Goal: Task Accomplishment & Management: Complete application form

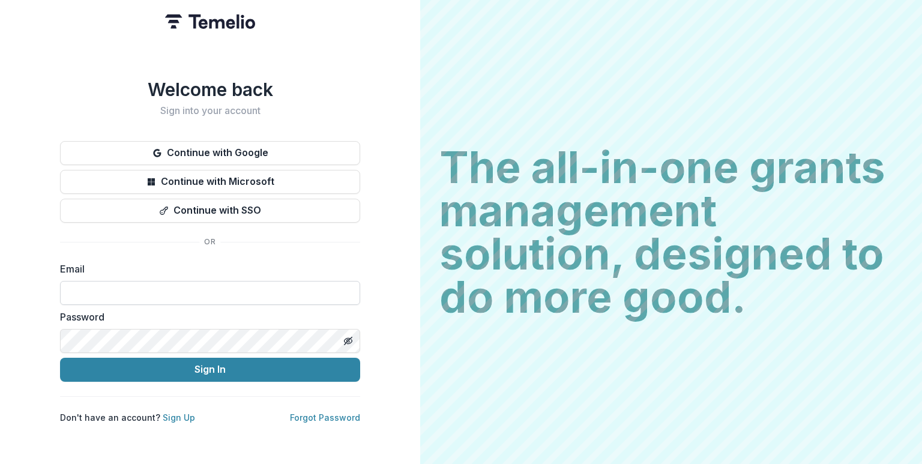
click at [138, 284] on input at bounding box center [210, 293] width 300 height 24
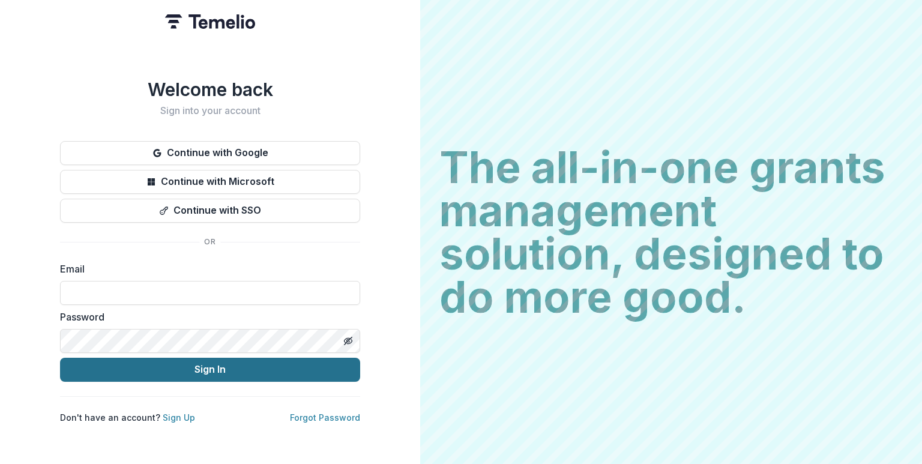
type input "**********"
click at [193, 361] on button "Sign In" at bounding box center [210, 370] width 300 height 24
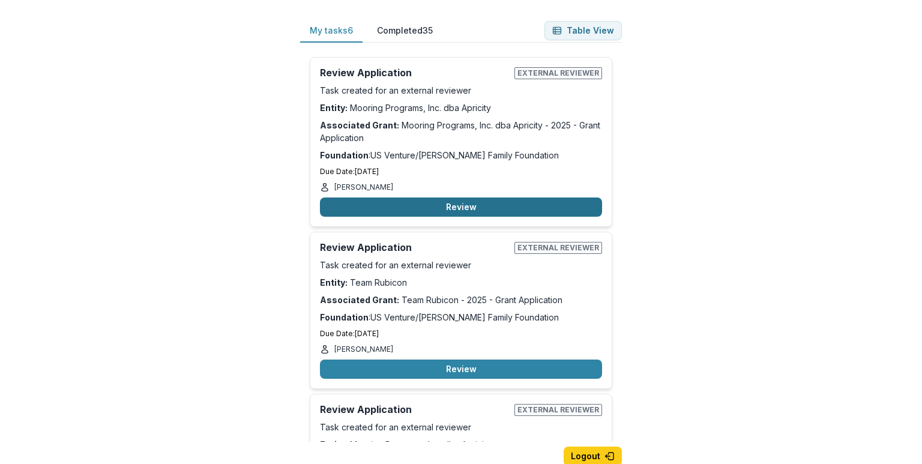
click at [490, 206] on button "Review" at bounding box center [461, 206] width 282 height 19
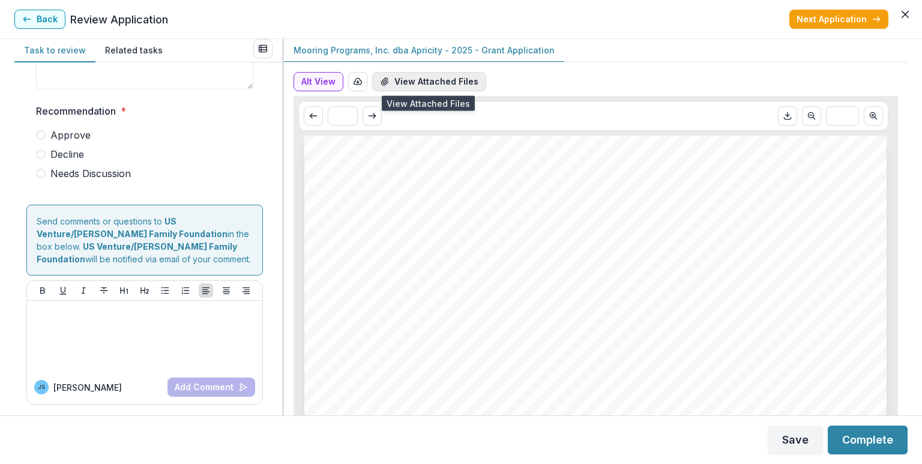
click at [410, 78] on button "View Attached Files" at bounding box center [429, 81] width 114 height 19
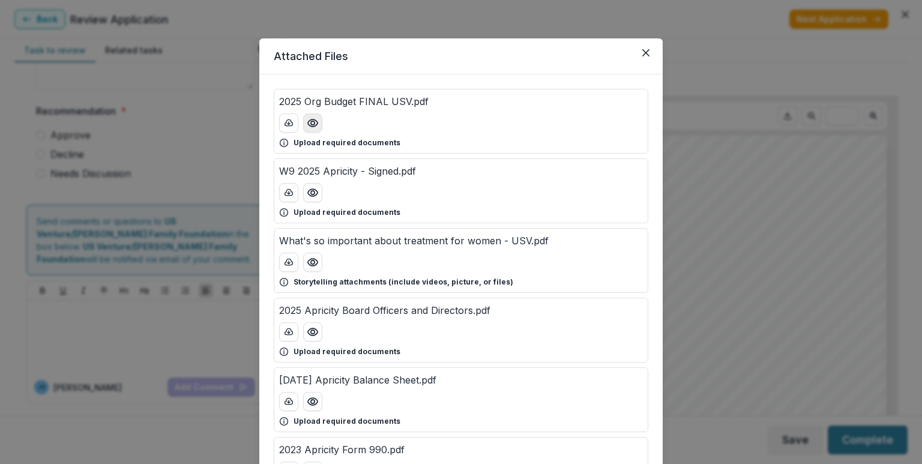
click at [311, 125] on icon "Preview 2025 Org Budget FINAL USV.pdf" at bounding box center [313, 123] width 12 height 12
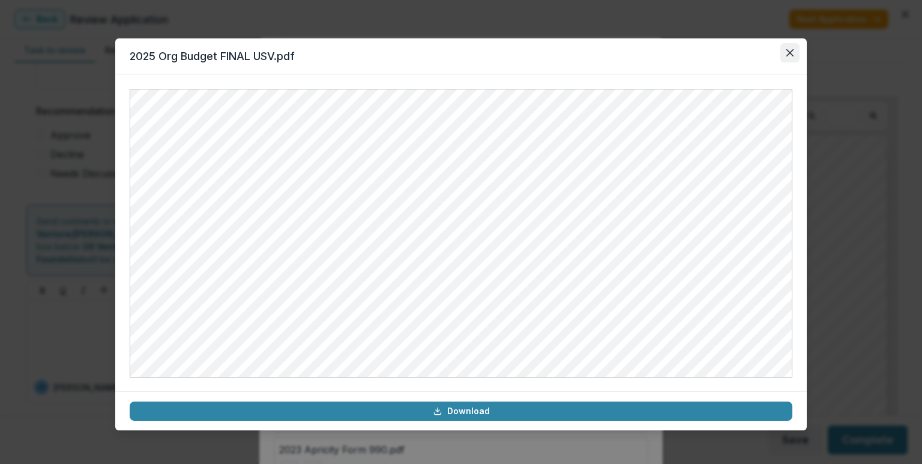
click at [784, 53] on button "Close" at bounding box center [789, 52] width 19 height 19
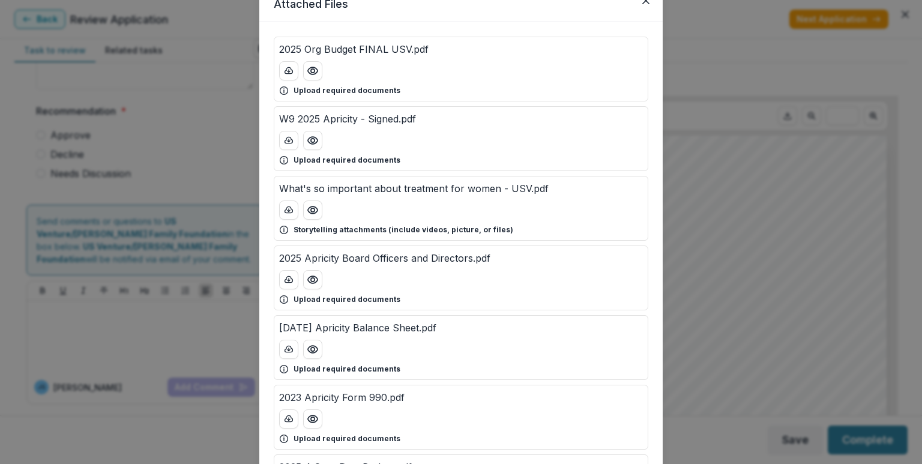
scroll to position [60, 0]
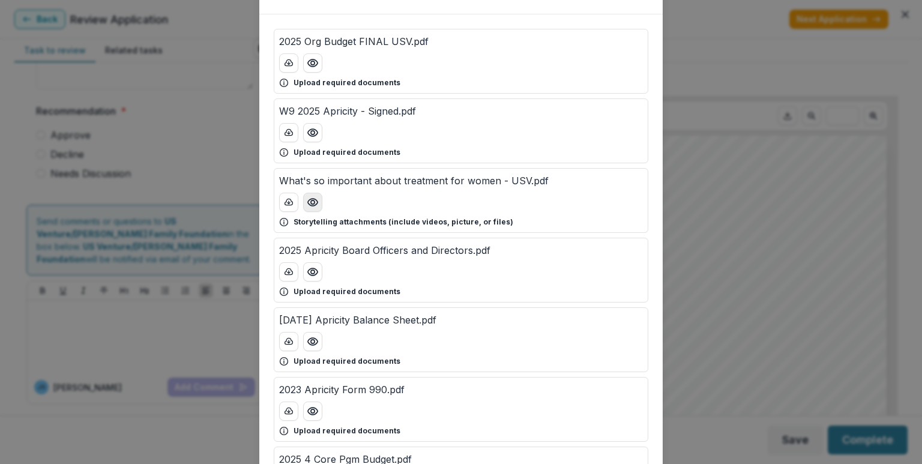
click at [310, 199] on icon "Preview What's so important about treatment for women - USV.pdf" at bounding box center [313, 202] width 12 height 12
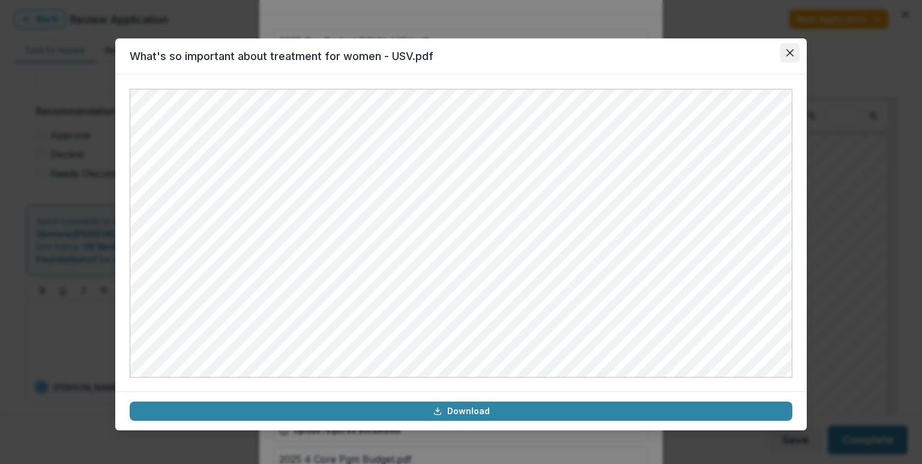
click at [794, 50] on button "Close" at bounding box center [789, 52] width 19 height 19
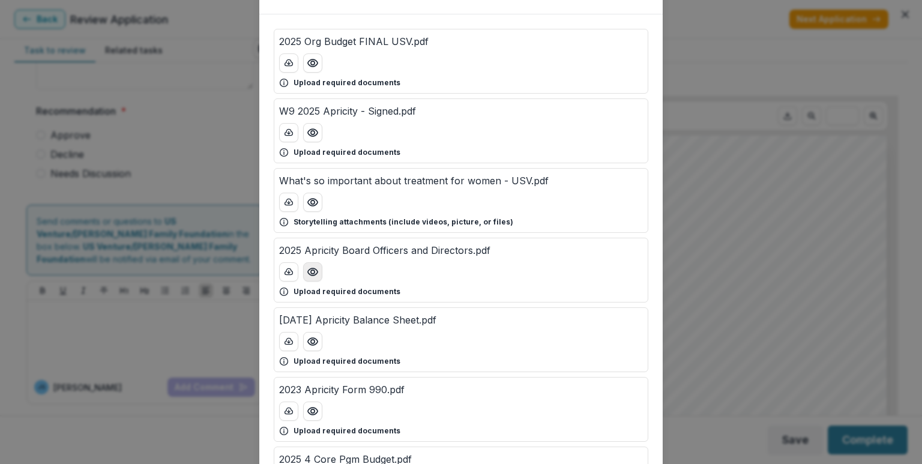
click at [319, 272] on button "Preview 2025 Apricity Board Officers and Directors.pdf" at bounding box center [312, 271] width 19 height 19
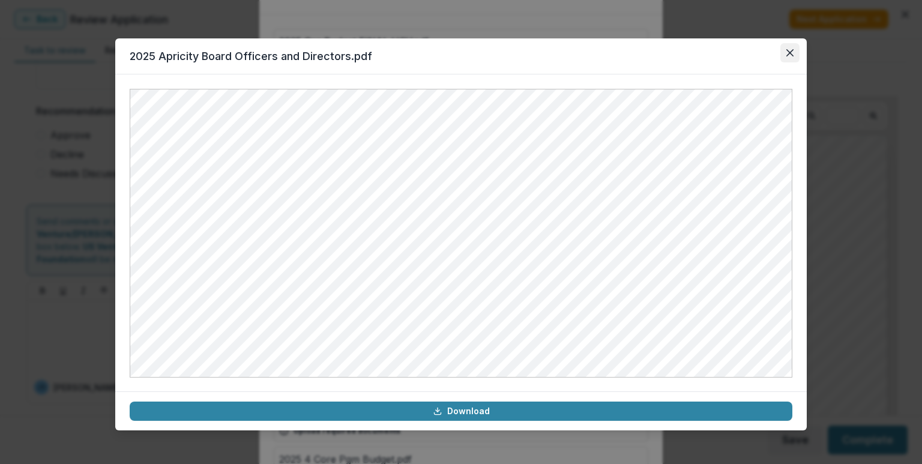
click at [794, 59] on button "Close" at bounding box center [789, 52] width 19 height 19
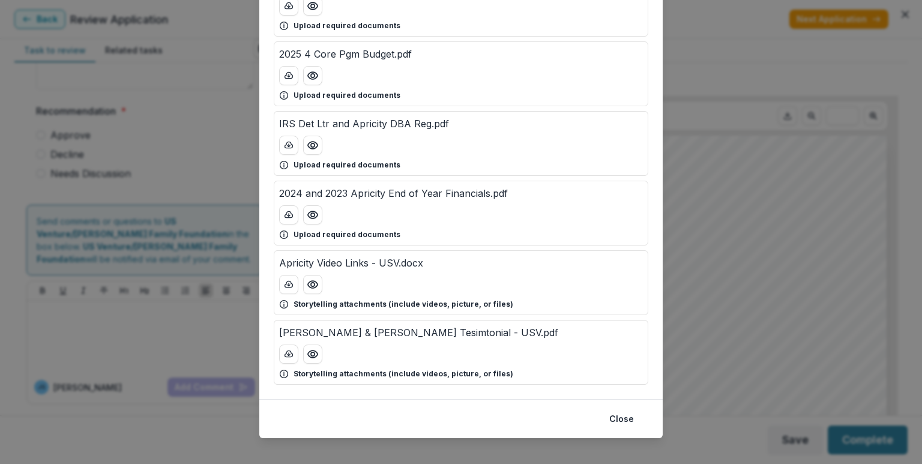
scroll to position [475, 0]
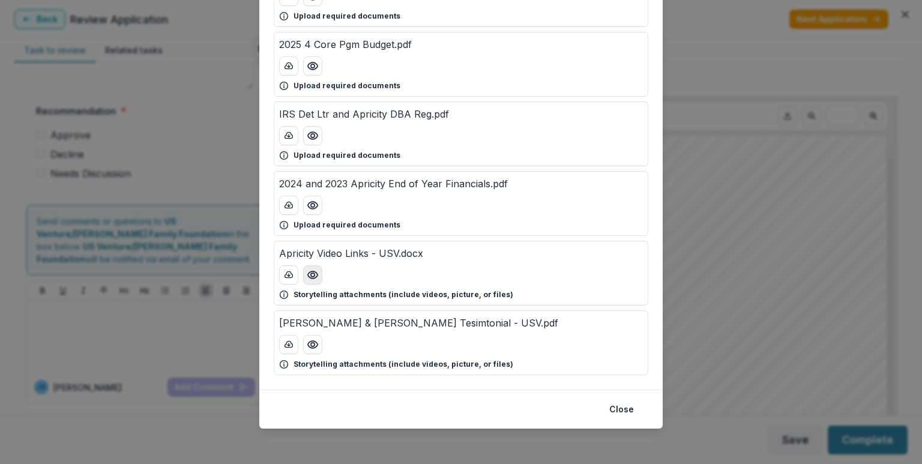
click at [308, 276] on icon "Preview Apricity Video Links - USV.docx" at bounding box center [313, 275] width 12 height 12
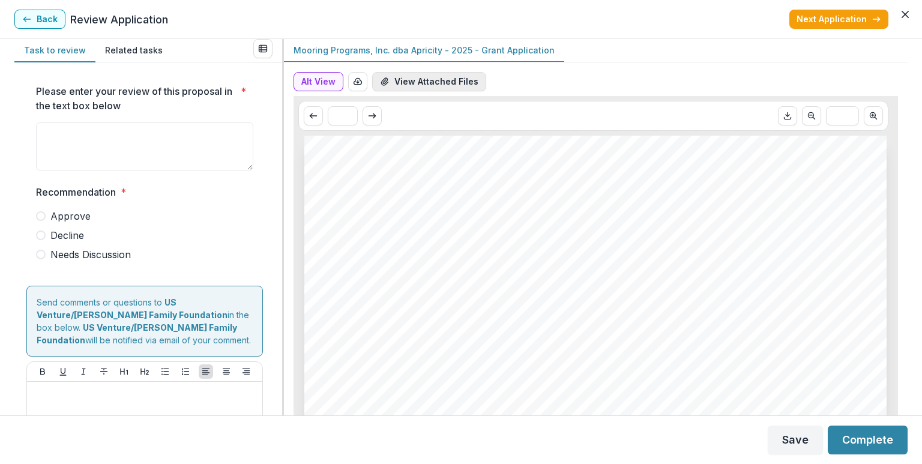
click at [419, 84] on button "View Attached Files" at bounding box center [429, 81] width 114 height 19
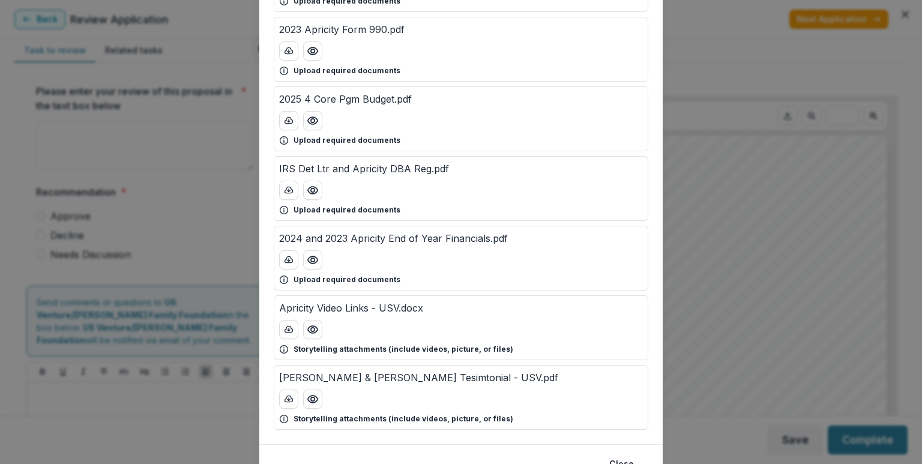
scroll to position [475, 0]
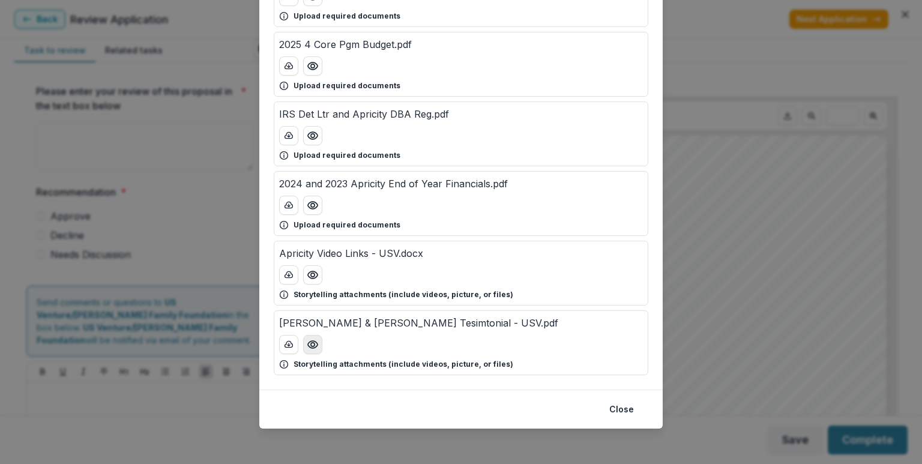
click at [313, 344] on icon "Preview Dan & Laura Schenk Tesimtonial - USV.pdf" at bounding box center [313, 344] width 12 height 12
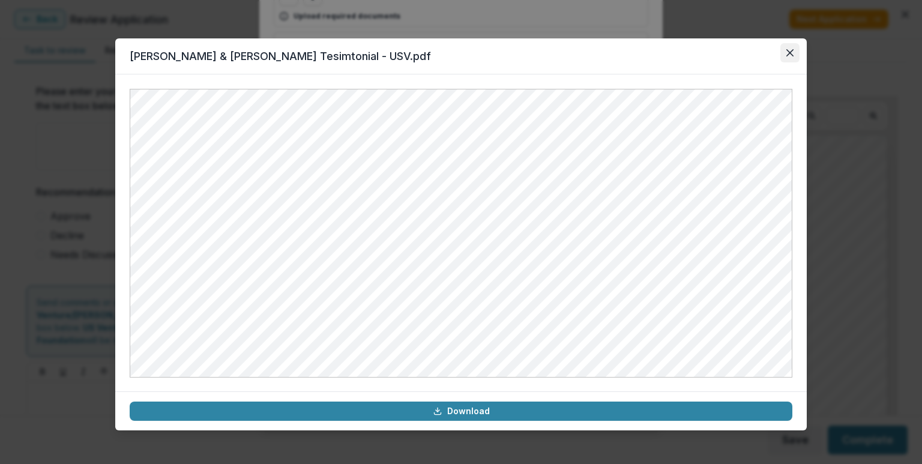
click at [790, 52] on icon "Close" at bounding box center [789, 52] width 7 height 7
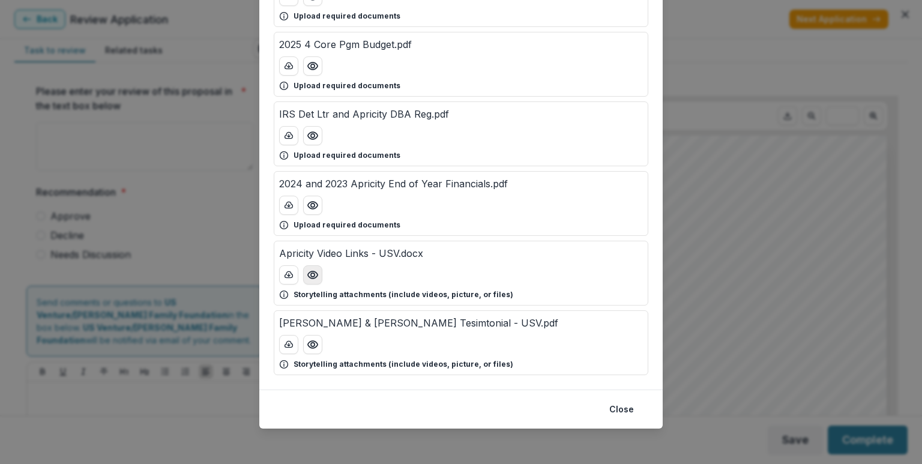
click at [308, 274] on icon "Preview Apricity Video Links - USV.docx" at bounding box center [313, 275] width 12 height 12
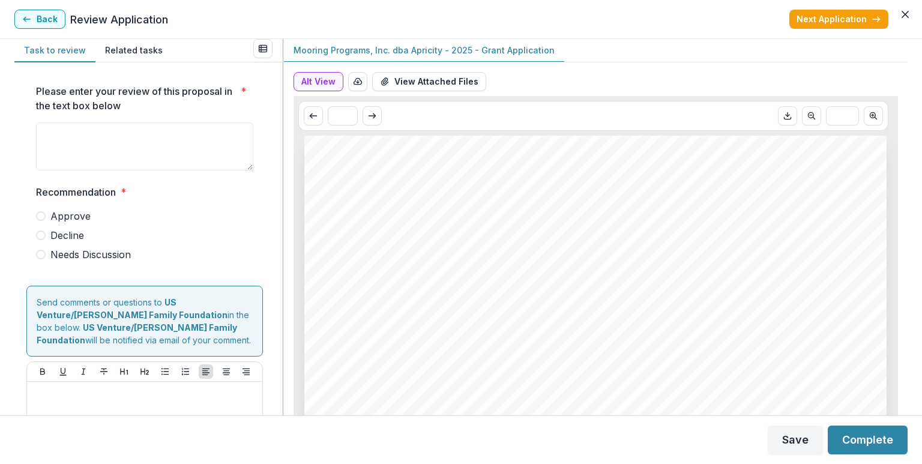
click at [42, 257] on span at bounding box center [41, 255] width 10 height 10
click at [241, 89] on span "*" at bounding box center [243, 98] width 5 height 29
click at [240, 122] on textarea "Please enter your review of this proposal in the text box below *" at bounding box center [144, 146] width 217 height 48
click at [45, 216] on div "Recommendation * Approve Decline Needs Discussion" at bounding box center [144, 223] width 217 height 77
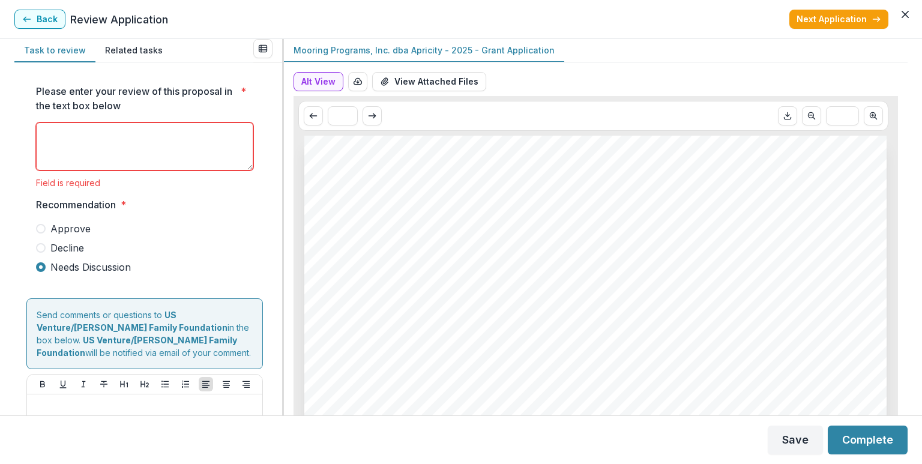
click at [41, 227] on span at bounding box center [41, 229] width 10 height 10
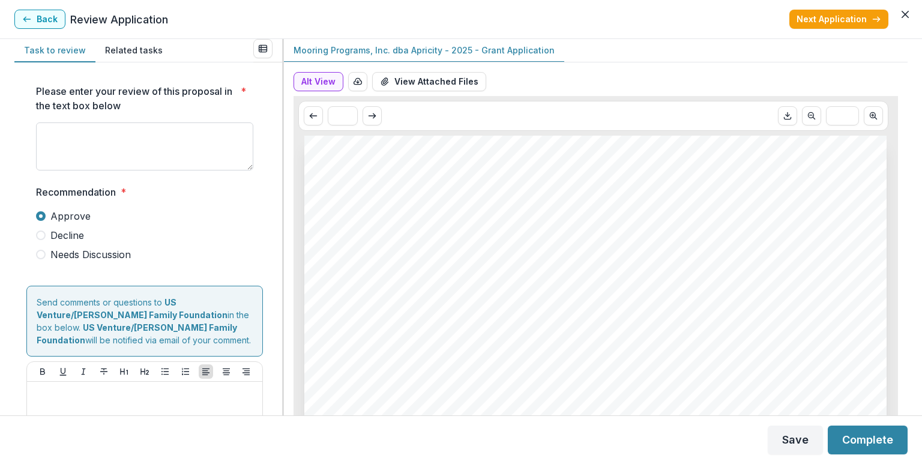
click at [101, 148] on textarea "Please enter your review of this proposal in the text box below *" at bounding box center [144, 146] width 217 height 48
click at [847, 439] on button "Complete" at bounding box center [867, 439] width 80 height 29
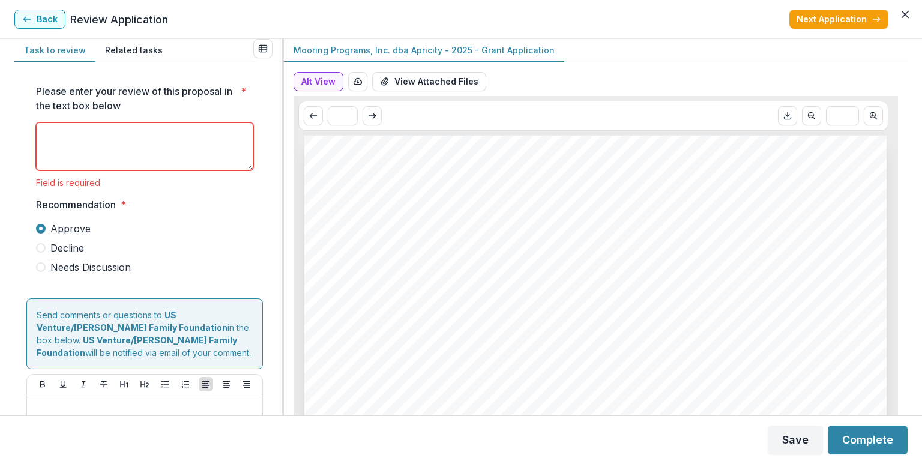
click at [112, 132] on textarea "Please enter your review of this proposal in the text box below *" at bounding box center [144, 146] width 217 height 48
click at [128, 133] on textarea "Please enter your review of this proposal in the text box below *" at bounding box center [144, 146] width 217 height 48
click at [119, 137] on textarea "Please enter your review of this proposal in the text box below *" at bounding box center [144, 146] width 217 height 48
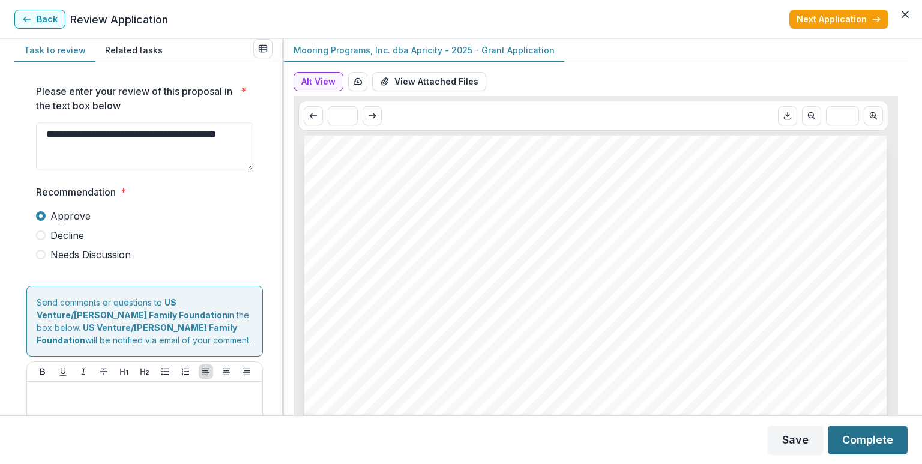
type textarea "**********"
click at [857, 437] on button "Complete" at bounding box center [867, 439] width 80 height 29
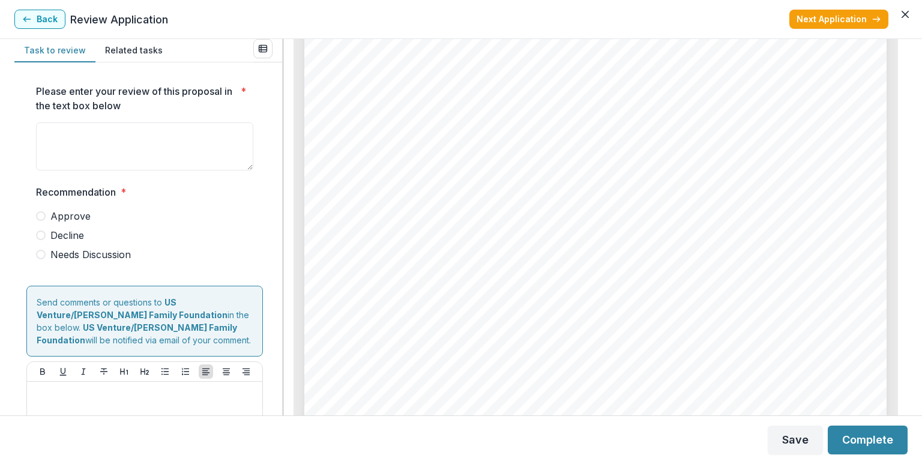
scroll to position [4320, 0]
drag, startPoint x: 338, startPoint y: 230, endPoint x: 574, endPoint y: 231, distance: 235.8
click at [463, 231] on span "https://youtu.be/fxcXvNyAeU4?si=hNmIKOqgHgzkoYhX" at bounding box center [402, 233] width 124 height 12
click at [463, 238] on span "https://youtu.be/fxcXvNyAeU4?si=hNmIKOqgHgzkoYhX" at bounding box center [402, 233] width 124 height 12
drag, startPoint x: 629, startPoint y: 231, endPoint x: 341, endPoint y: 230, distance: 287.4
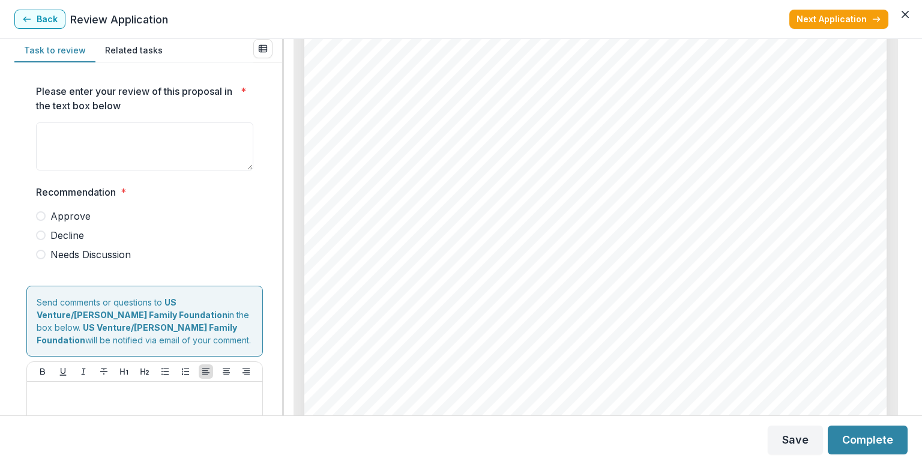
click at [341, 231] on span "https://youtu.be/fxcXvNyAeU4?si=hNmIKOqgHgzkoYhX" at bounding box center [402, 233] width 124 height 12
click at [337, 228] on div at bounding box center [595, 380] width 582 height 824
drag, startPoint x: 584, startPoint y: 257, endPoint x: 613, endPoint y: 245, distance: 31.2
click at [586, 259] on span "The Stephens Family’s Story of Recovery | Team Rubicon" at bounding box center [514, 265] width 349 height 12
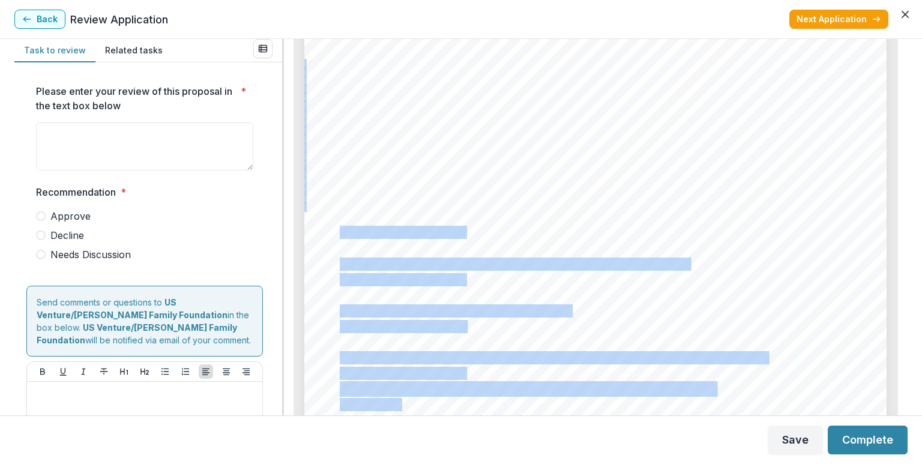
drag, startPoint x: 662, startPoint y: 227, endPoint x: 338, endPoint y: 230, distance: 323.4
click at [338, 230] on div "Page: 6 Team Rubicon - 2025 - Grant Application clears roadways, mucks and guts…" at bounding box center [595, 380] width 582 height 824
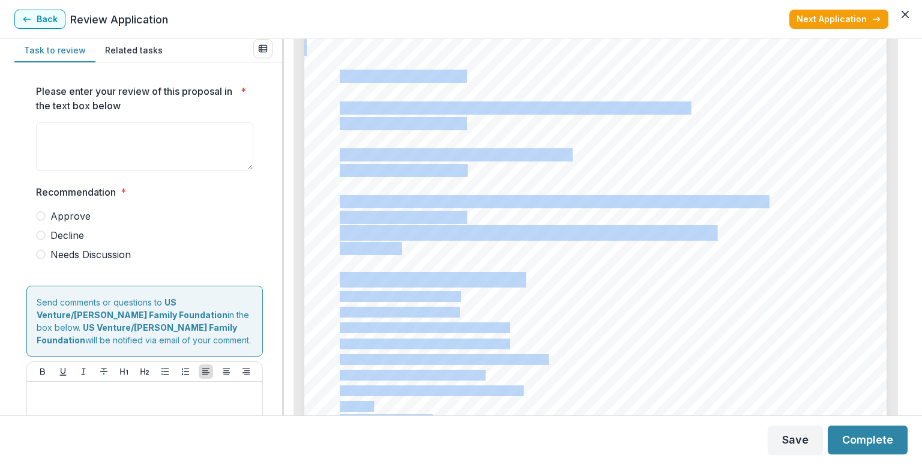
scroll to position [4380, 0]
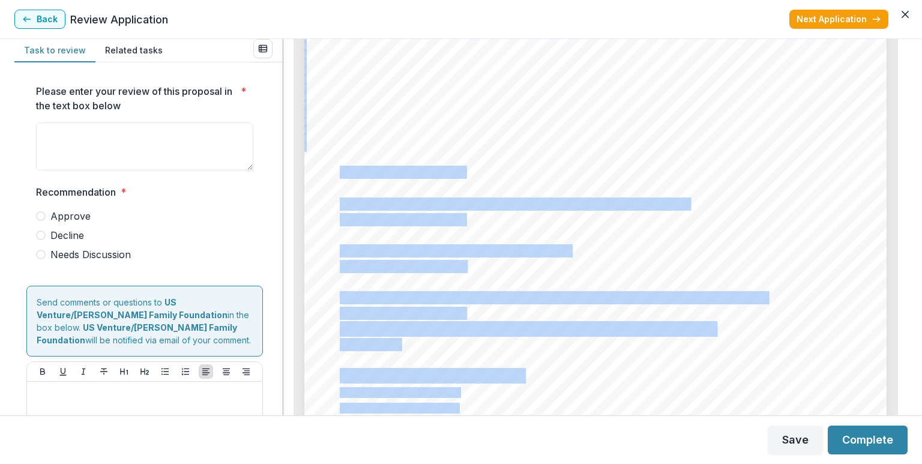
click at [449, 292] on span "Welcome Home Roth Family | Long Term Recovery | Team Rubicon" at bounding box center [553, 298] width 426 height 12
click at [738, 243] on div "Page: 6 Team Rubicon - 2025 - Grant Application clears roadways, mucks and guts…" at bounding box center [595, 320] width 582 height 824
click at [735, 237] on div "Page: 6 Team Rubicon - 2025 - Grant Application clears roadways, mucks and guts…" at bounding box center [595, 320] width 582 height 824
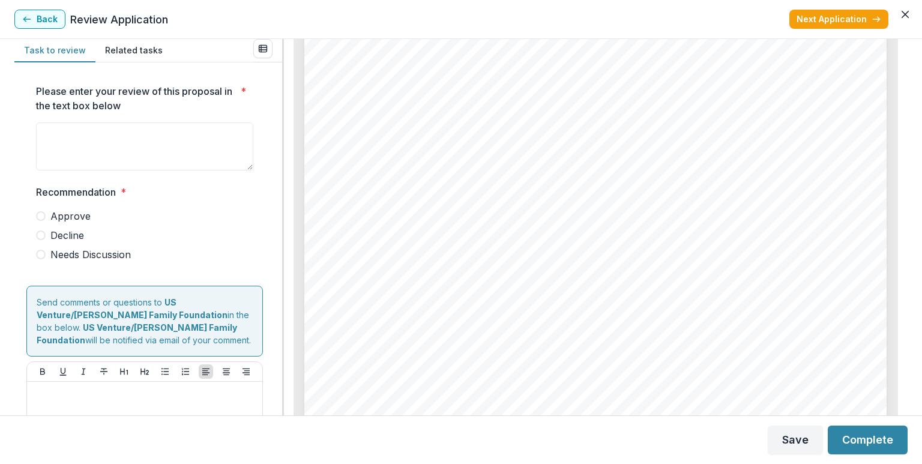
click at [619, 158] on span "Operation Update: Tom Green County | Central Texas Flood | Team Rubicon" at bounding box center [618, 157] width 556 height 12
drag, startPoint x: 338, startPoint y: 170, endPoint x: 626, endPoint y: 170, distance: 288.0
click at [463, 170] on span "https://youtu.be/fxcXvNyAeU4?si=hNmIKOqgHgzkoYhX" at bounding box center [402, 173] width 124 height 12
copy span "https://youtu.be/fxcXvNyAeU4?si=hNmIKOqgHgzkoYhX"
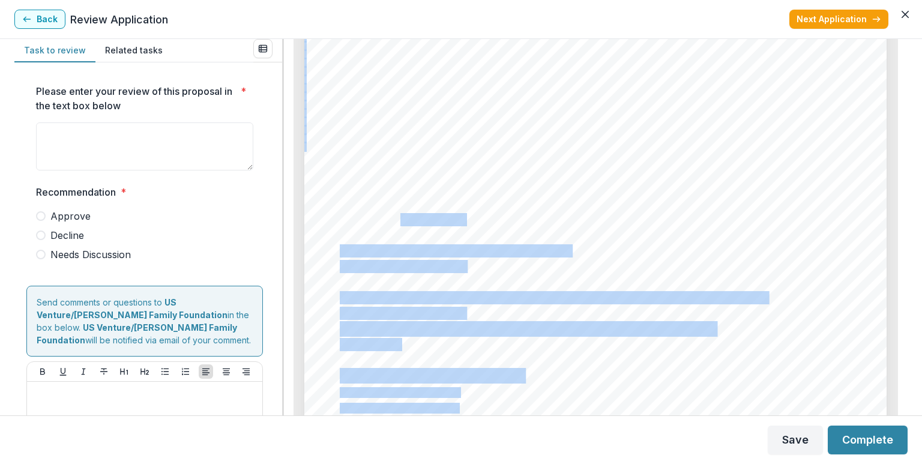
drag, startPoint x: 335, startPoint y: 220, endPoint x: 376, endPoint y: 220, distance: 40.8
click at [376, 220] on div "Page: 6 Team Rubicon - 2025 - Grant Application clears roadways, mucks and guts…" at bounding box center [595, 320] width 582 height 824
click at [337, 224] on div "Page: 6 Team Rubicon - 2025 - Grant Application clears roadways, mucks and guts…" at bounding box center [595, 320] width 582 height 824
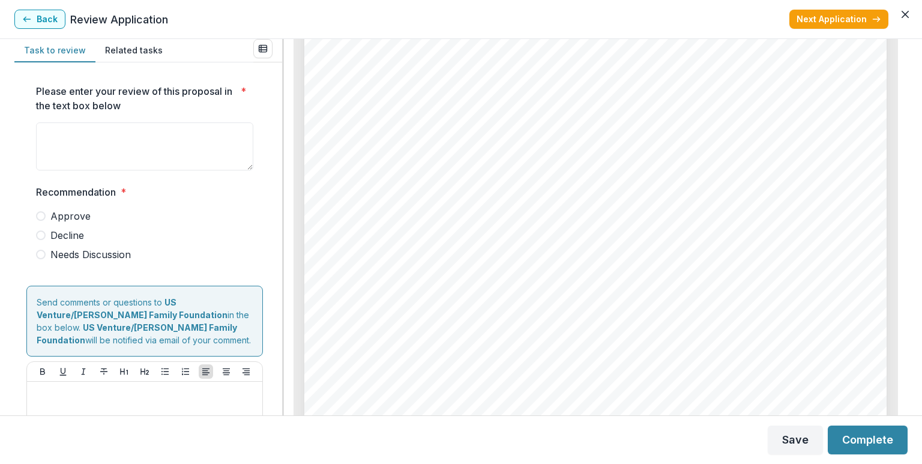
click at [344, 220] on span "https://youtu.be/puqa2UV6WLU?si=_W0X7XGQhL9grBzZ" at bounding box center [402, 220] width 124 height 12
click at [344, 217] on span "https://youtu.be/puqa2UV6WLU?si=_W0X7XGQhL9grBzZ" at bounding box center [402, 220] width 124 height 12
drag, startPoint x: 340, startPoint y: 220, endPoint x: 637, endPoint y: 218, distance: 297.0
click at [463, 218] on span "https://youtu.be/puqa2UV6WLU?si=_W0X7XGQhL9grBzZ" at bounding box center [402, 220] width 124 height 12
copy span "https://youtu.be/puqa2UV6WLU?si=_W0X7XGQhL9grBzZ"
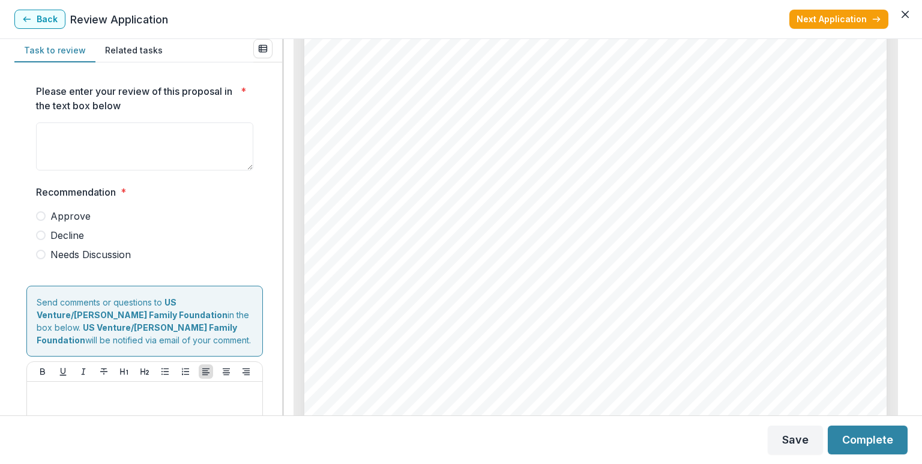
drag, startPoint x: 338, startPoint y: 267, endPoint x: 625, endPoint y: 267, distance: 286.8
click at [464, 267] on span "https://youtu.be/aDyVvPvIPNs?si=BmW_2WAtTofmxfIv" at bounding box center [402, 267] width 125 height 12
copy span "https://youtu.be/aDyVvPvIPNs?si=BmW_2WAtTofmxfIv"
click at [43, 215] on span at bounding box center [41, 216] width 10 height 10
click at [122, 146] on textarea "Please enter your review of this proposal in the text box below *" at bounding box center [144, 146] width 217 height 48
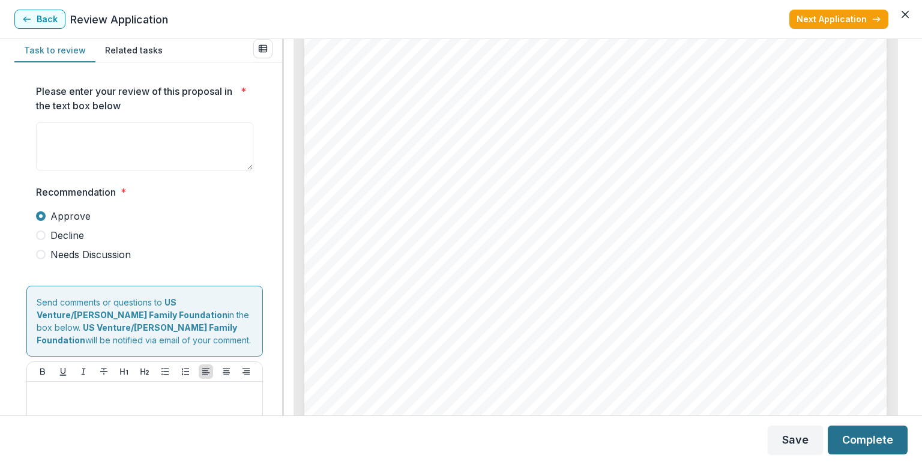
click at [865, 442] on button "Complete" at bounding box center [867, 439] width 80 height 29
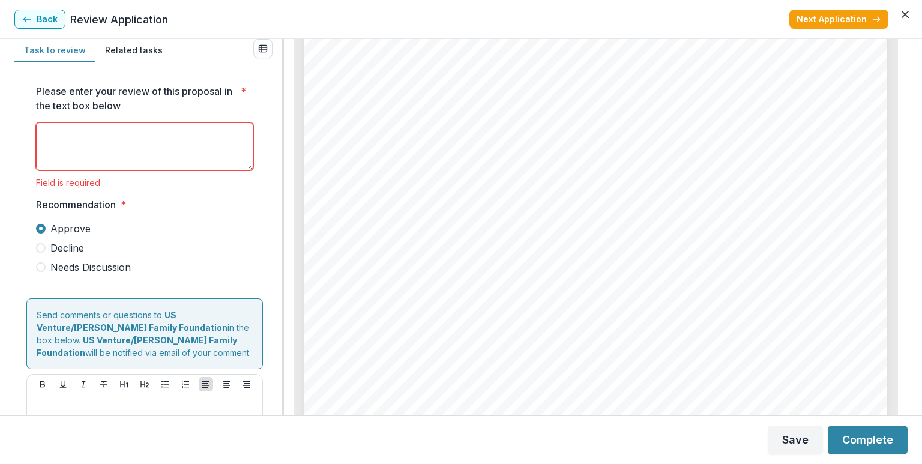
click at [128, 128] on textarea "Please enter your review of this proposal in the text box below *" at bounding box center [144, 146] width 217 height 48
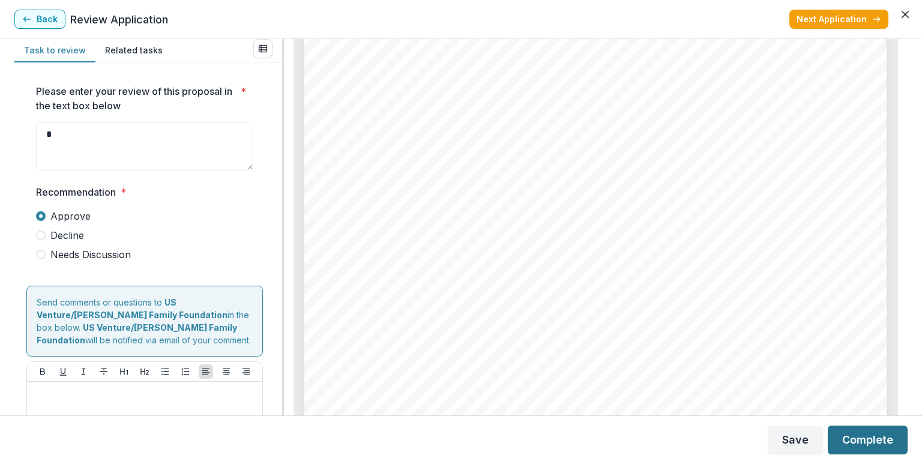
type textarea "*"
click at [862, 440] on button "Complete" at bounding box center [867, 439] width 80 height 29
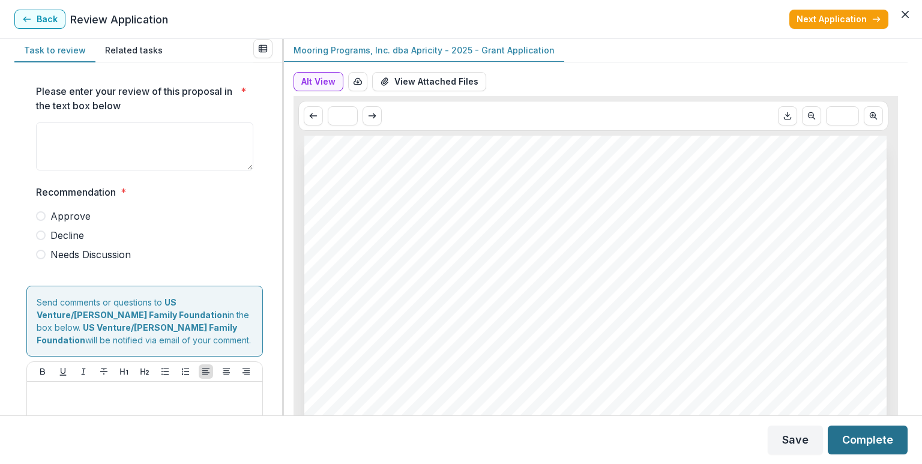
click at [859, 442] on button "Complete" at bounding box center [867, 439] width 80 height 29
click at [50, 215] on span "Approve" at bounding box center [70, 216] width 40 height 14
type textarea "*"
click at [851, 441] on button "Complete" at bounding box center [867, 439] width 80 height 29
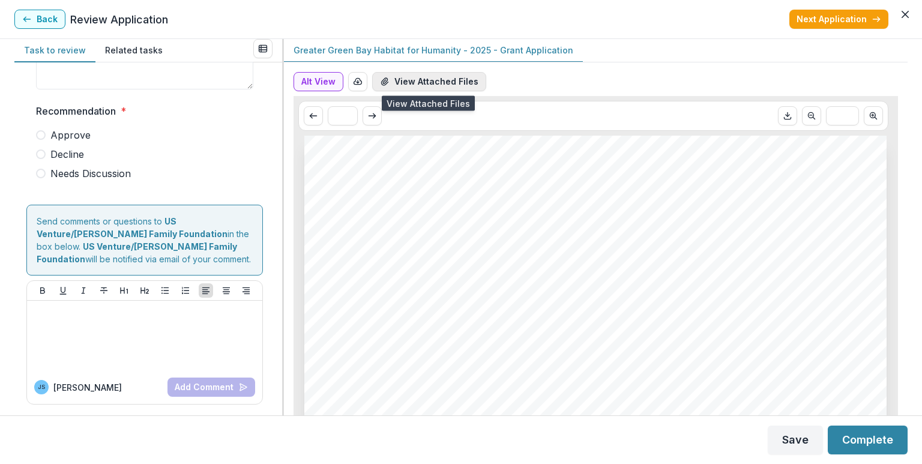
click at [418, 76] on button "View Attached Files" at bounding box center [429, 81] width 114 height 19
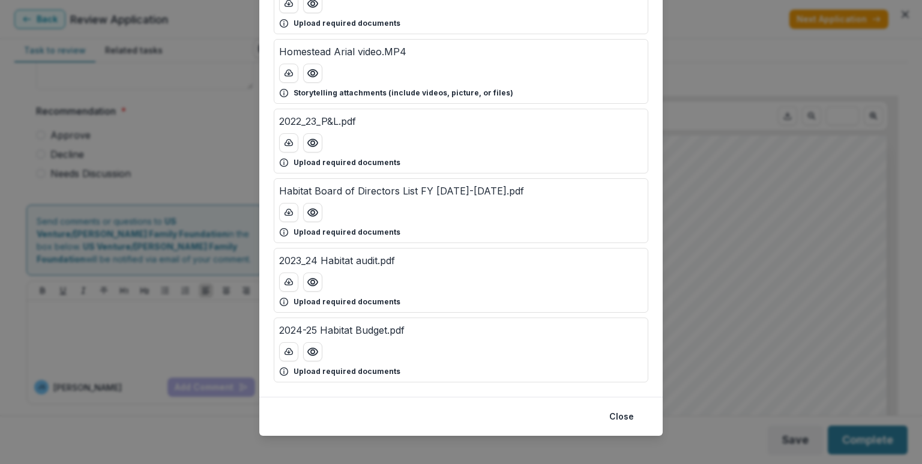
scroll to position [475, 0]
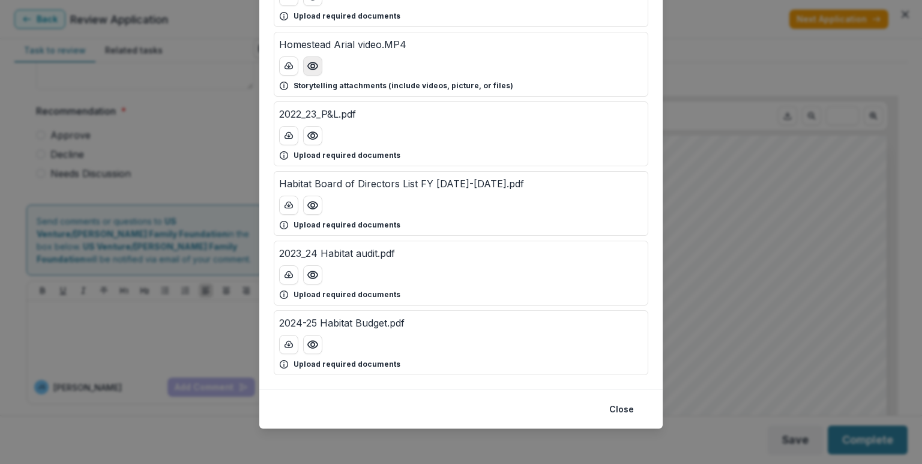
click at [311, 64] on icon "Preview Homestead Arial video.MP4" at bounding box center [313, 66] width 12 height 12
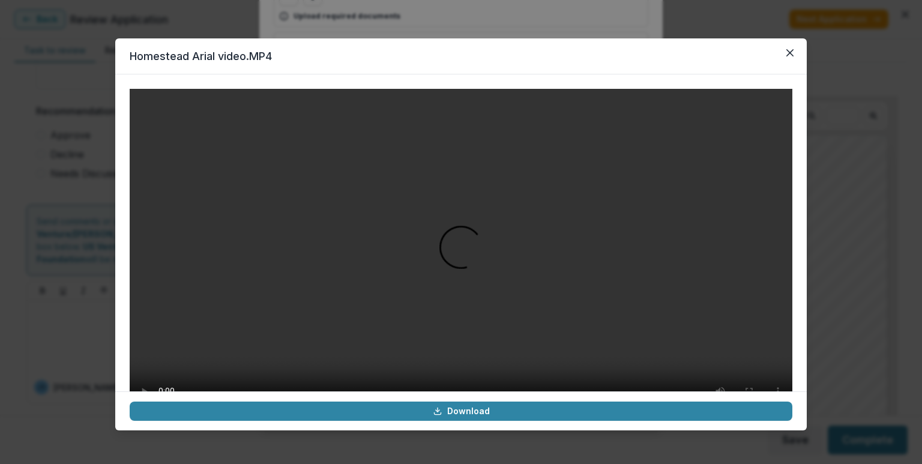
scroll to position [82, 0]
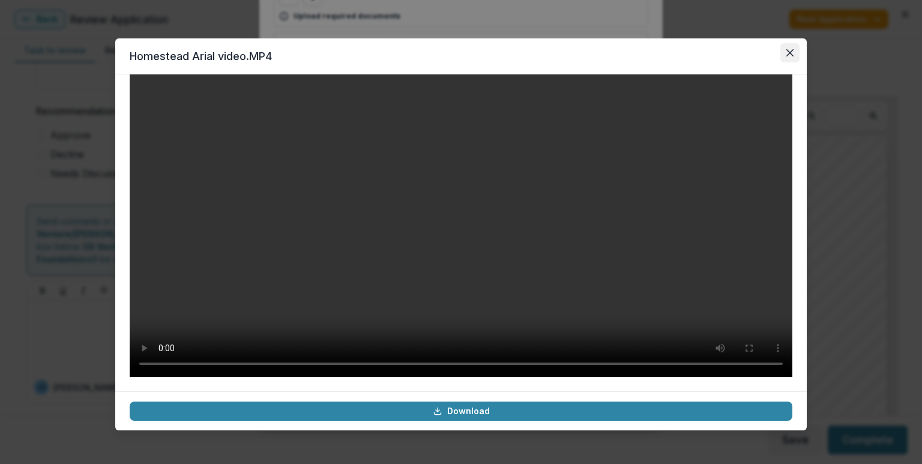
click at [793, 54] on button "Close" at bounding box center [789, 52] width 19 height 19
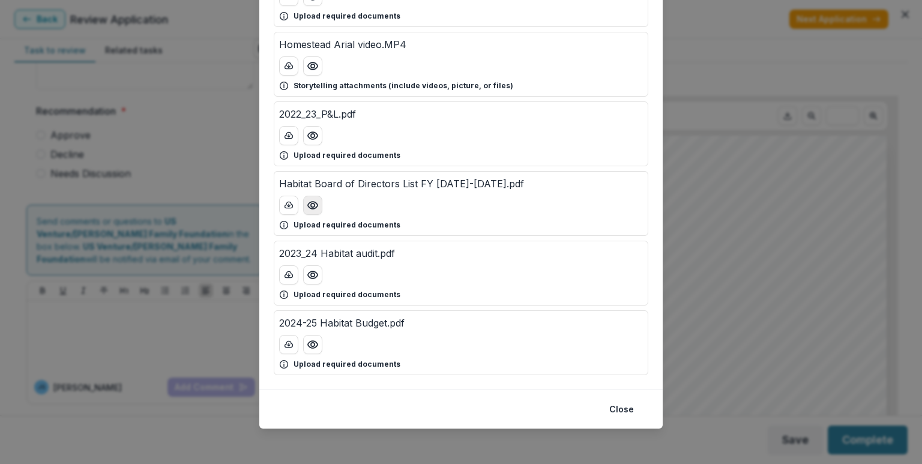
click at [315, 202] on icon "Preview Habitat Board of Directors List FY 2024-2025.pdf" at bounding box center [313, 205] width 10 height 7
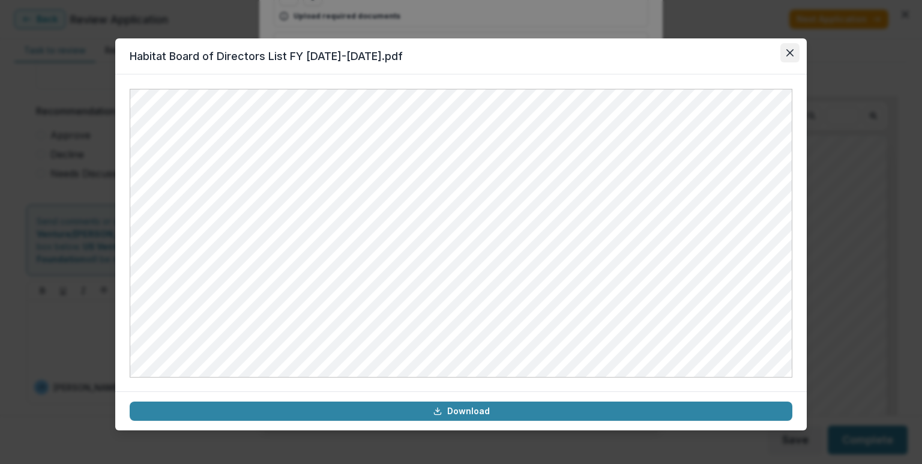
click at [793, 53] on icon "Close" at bounding box center [789, 52] width 7 height 7
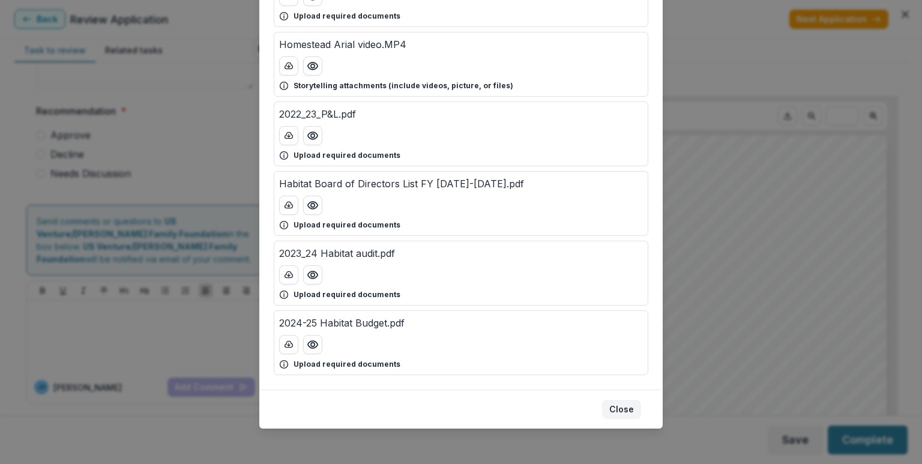
click at [617, 406] on button "Close" at bounding box center [621, 409] width 39 height 19
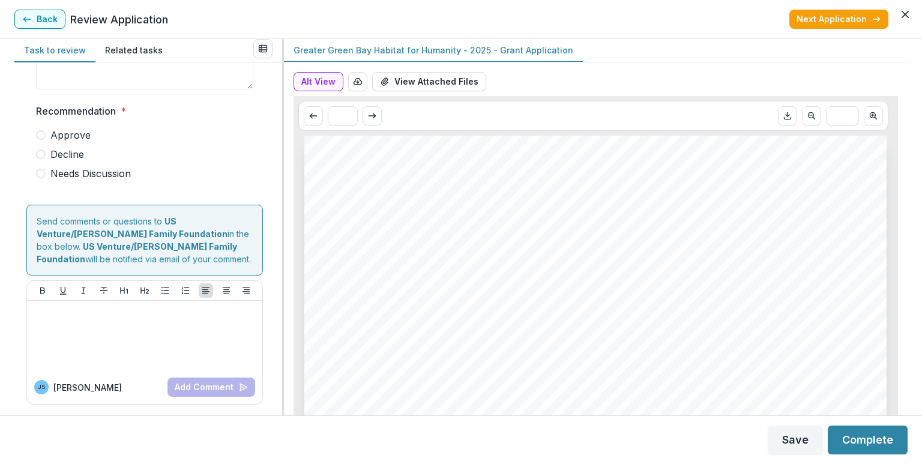
scroll to position [0, 0]
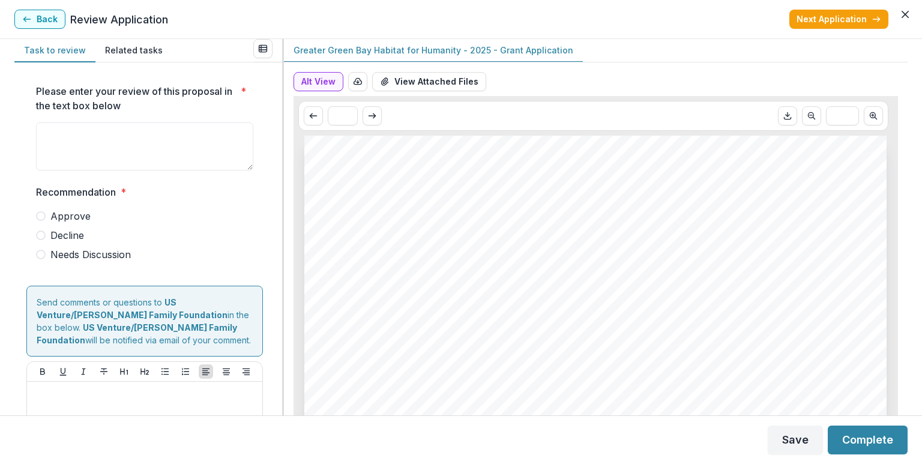
click at [42, 255] on span at bounding box center [41, 255] width 10 height 10
click at [109, 142] on textarea "Please enter your review of this proposal in the text box below *" at bounding box center [144, 146] width 217 height 48
type textarea "*"
click at [778, 438] on button "Save" at bounding box center [794, 439] width 55 height 29
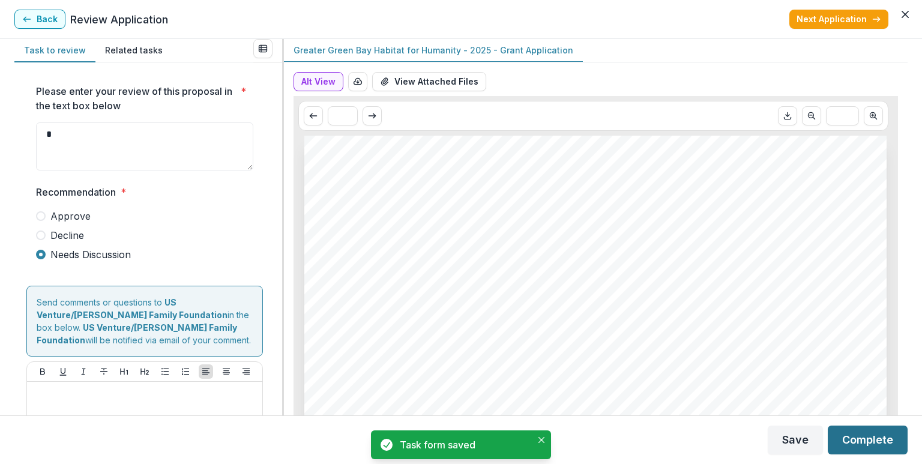
click at [849, 439] on button "Complete" at bounding box center [867, 439] width 80 height 29
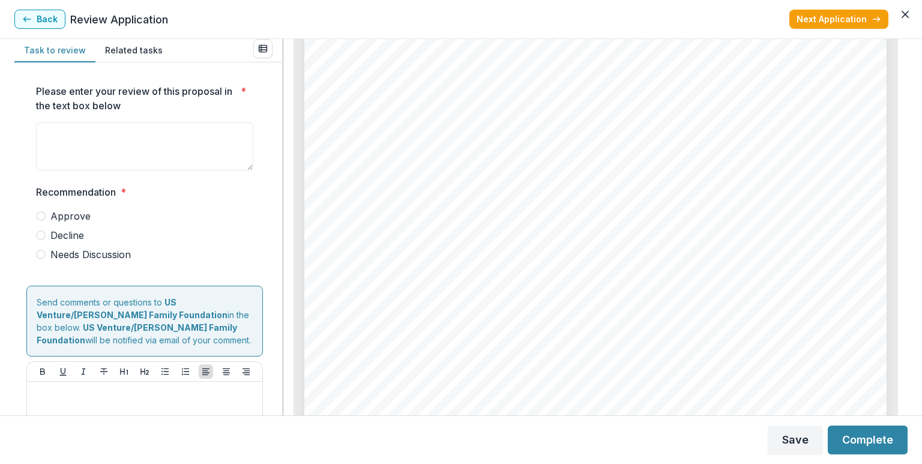
scroll to position [1440, 0]
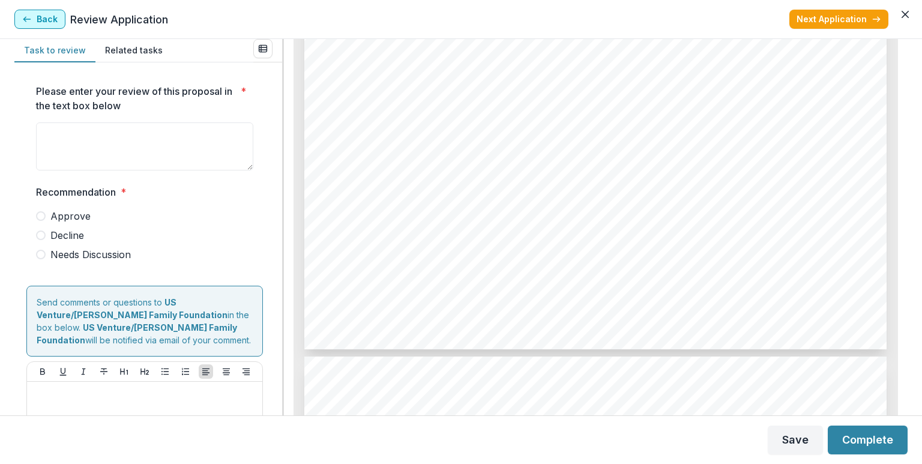
click at [29, 25] on button "Back" at bounding box center [39, 19] width 51 height 19
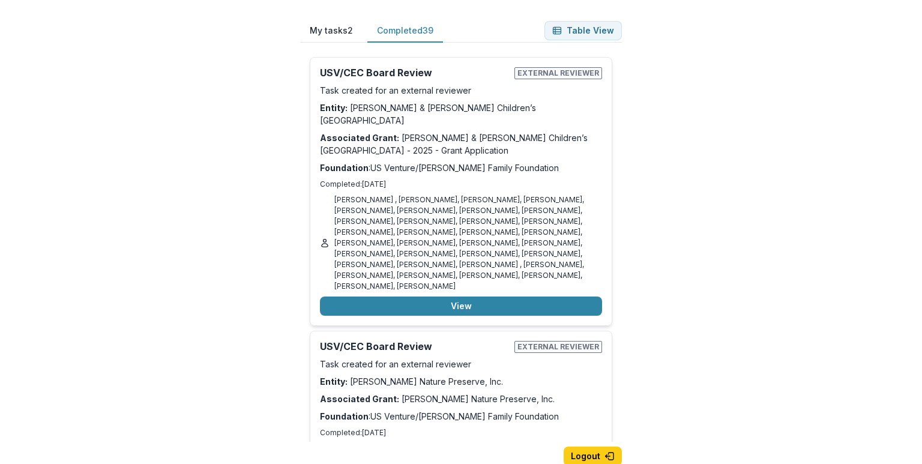
click at [393, 28] on button "Completed 39" at bounding box center [405, 30] width 76 height 23
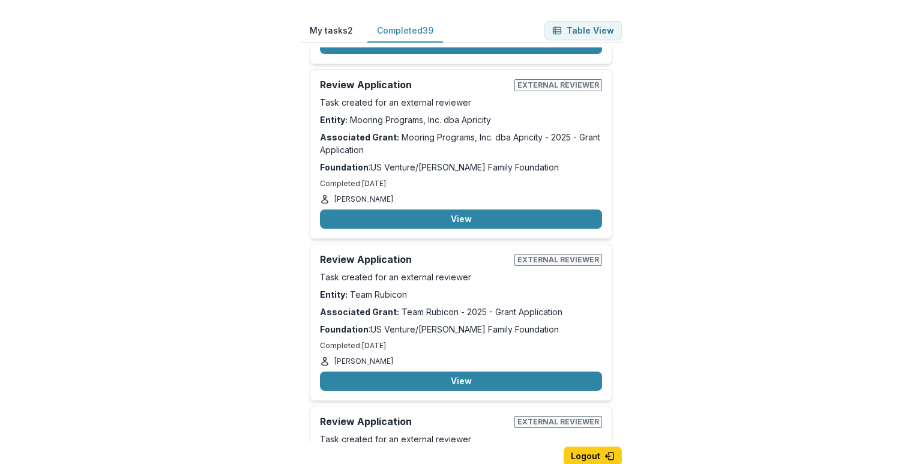
scroll to position [6791, 0]
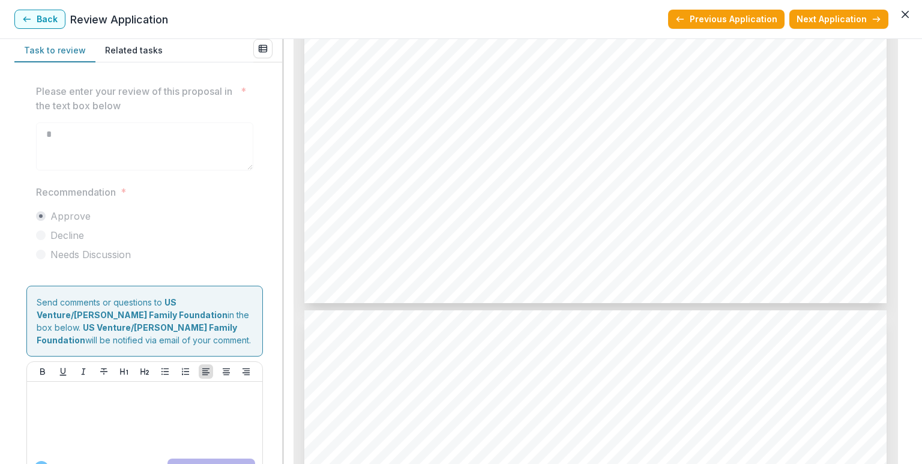
scroll to position [5640, 0]
click at [154, 203] on div "Recommendation * Approve Decline Needs Discussion" at bounding box center [144, 223] width 217 height 77
click at [97, 238] on label "Decline" at bounding box center [144, 235] width 217 height 14
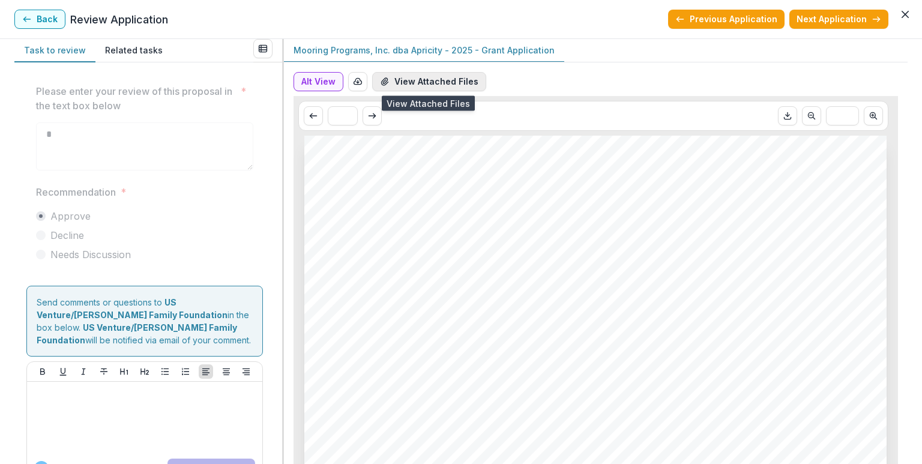
click at [412, 84] on button "View Attached Files" at bounding box center [429, 81] width 114 height 19
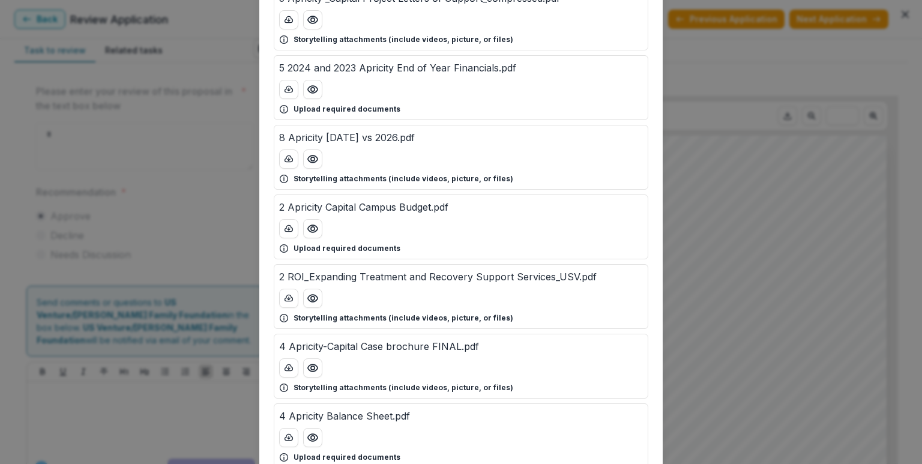
scroll to position [180, 0]
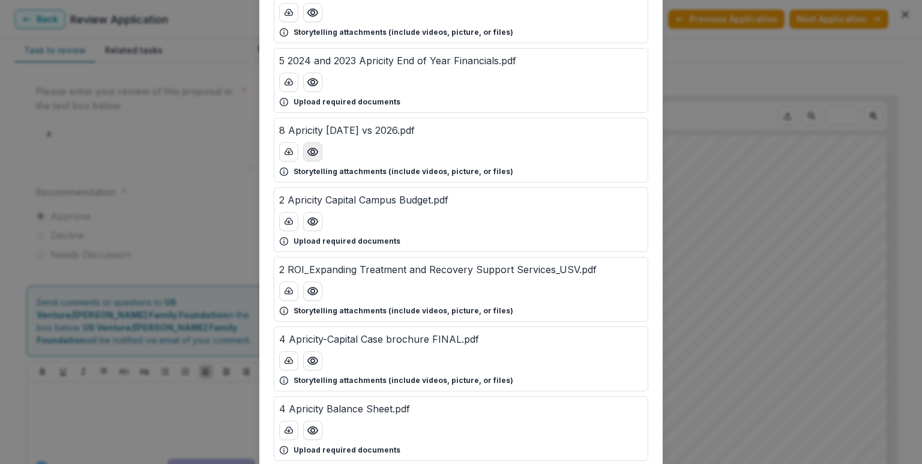
click at [311, 151] on circle "Preview 8 Apricity Today vs 2026.pdf" at bounding box center [313, 152] width 4 height 4
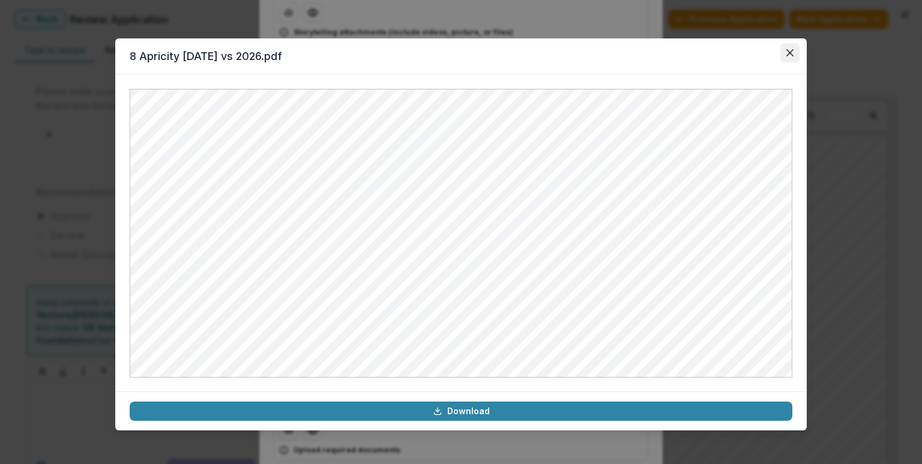
click at [787, 58] on button "Close" at bounding box center [789, 52] width 19 height 19
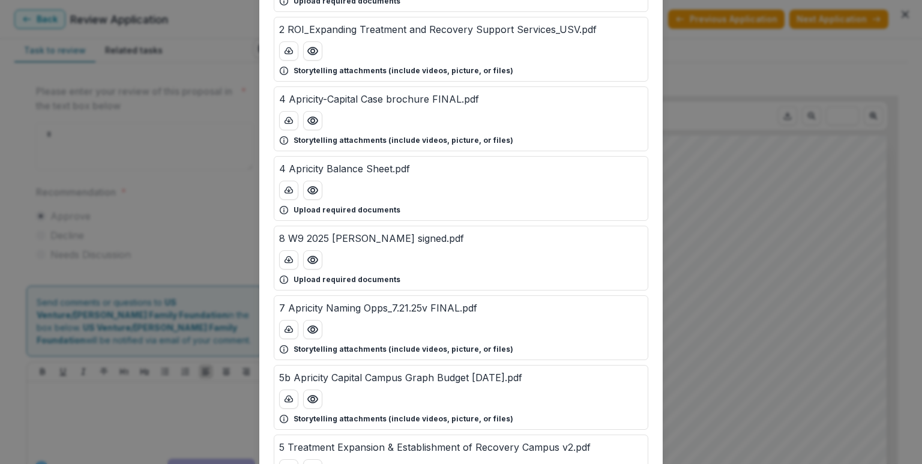
scroll to position [540, 0]
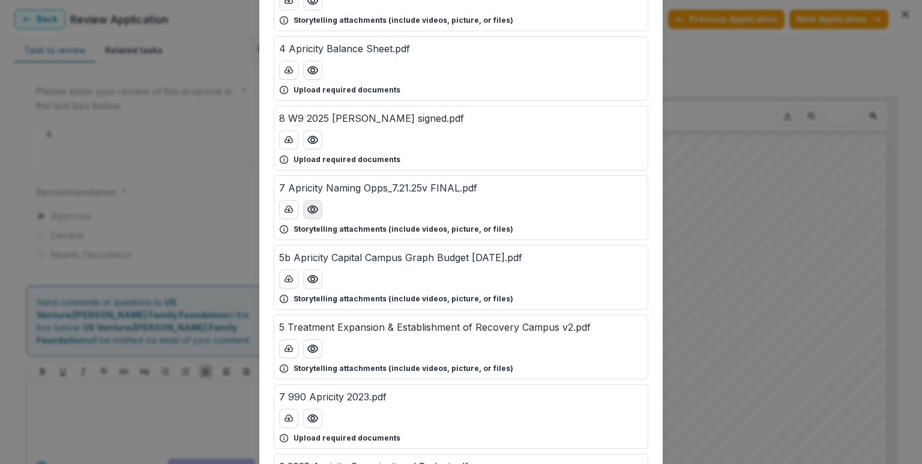
click at [304, 209] on button "Preview 7 Apricity Naming Opps_7.21.25v FINAL.pdf" at bounding box center [312, 209] width 19 height 19
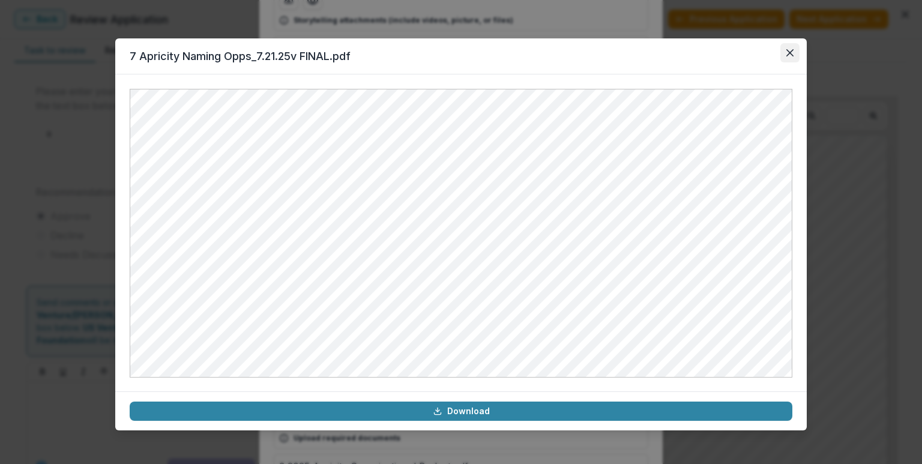
click at [797, 47] on button "Close" at bounding box center [789, 52] width 19 height 19
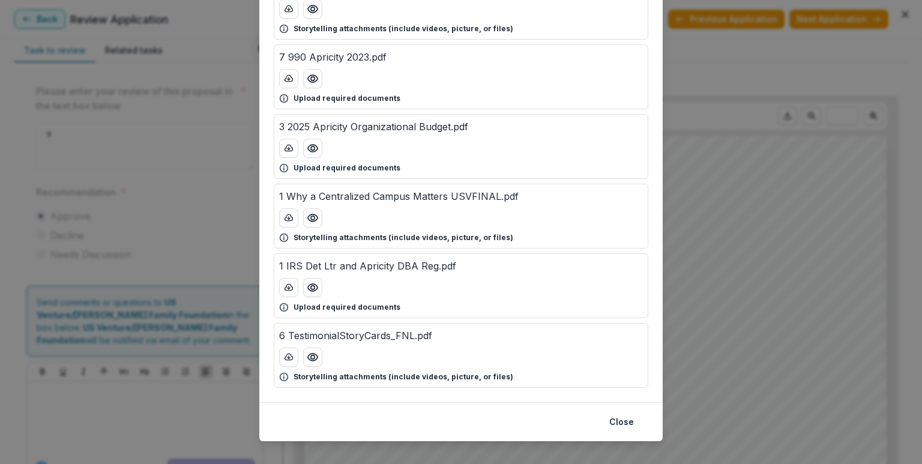
scroll to position [890, 0]
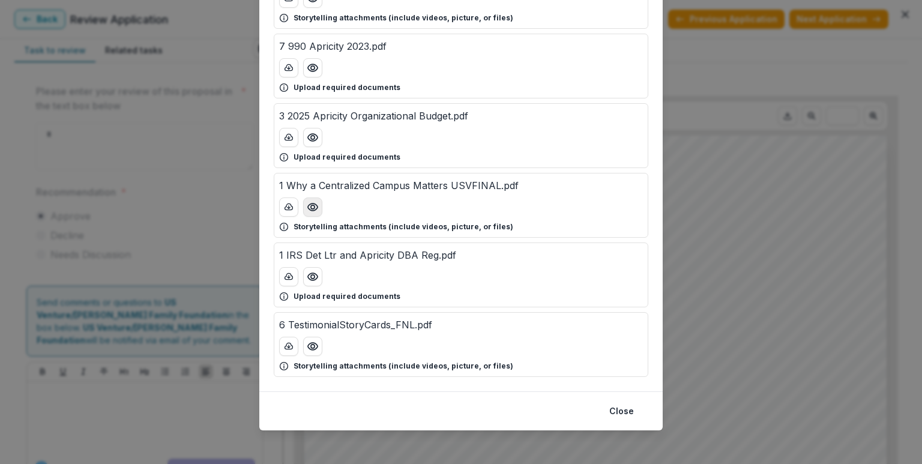
click at [311, 205] on circle "Preview 1 Why a Centralized Campus Matters USVFINAL.pdf" at bounding box center [313, 207] width 4 height 4
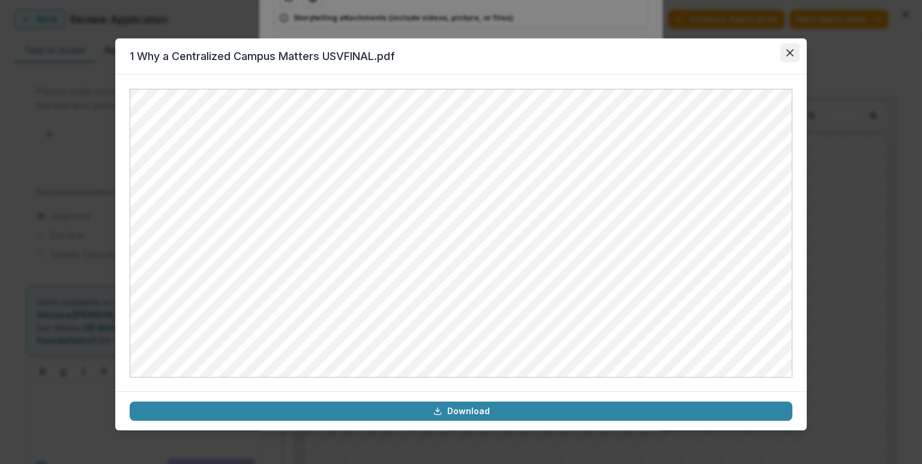
click at [787, 50] on icon "Close" at bounding box center [789, 52] width 7 height 7
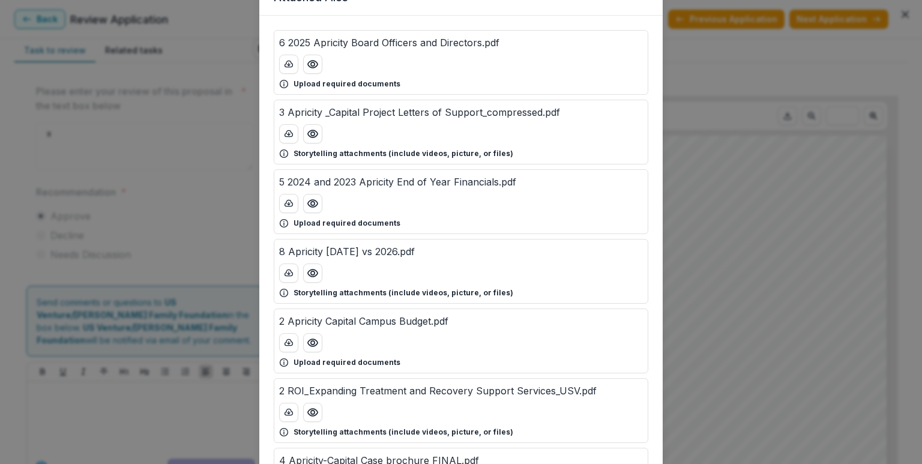
scroll to position [0, 0]
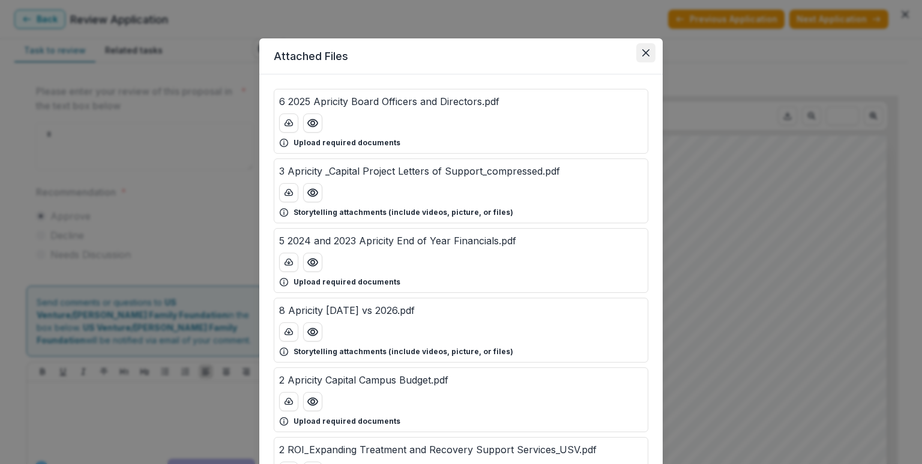
click at [652, 56] on button "Close" at bounding box center [645, 52] width 19 height 19
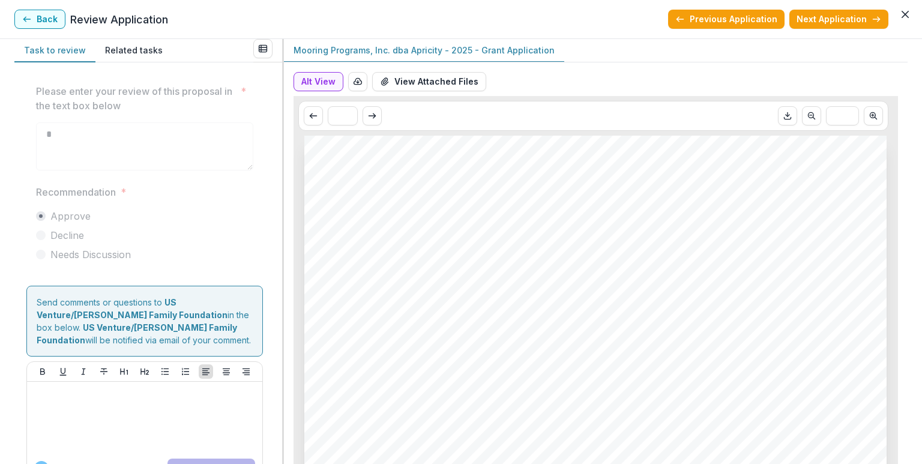
click at [74, 235] on span "Decline" at bounding box center [67, 235] width 34 height 14
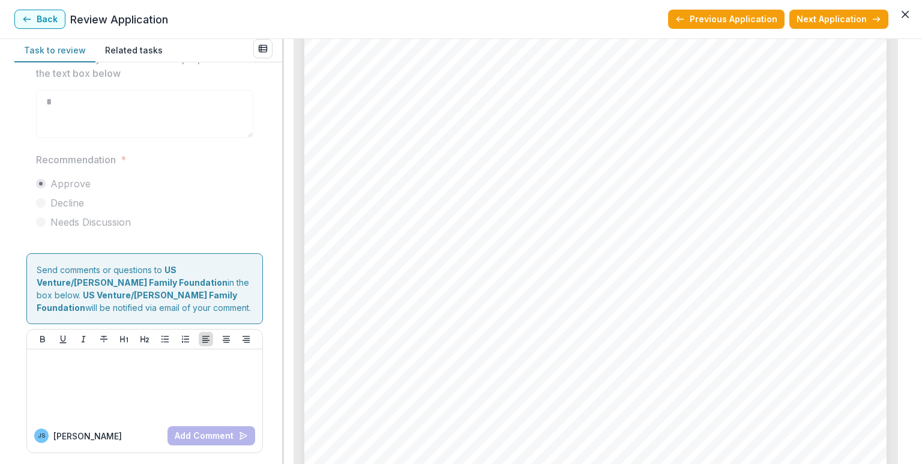
scroll to position [1080, 0]
click at [811, 16] on button "Next Application" at bounding box center [838, 19] width 99 height 19
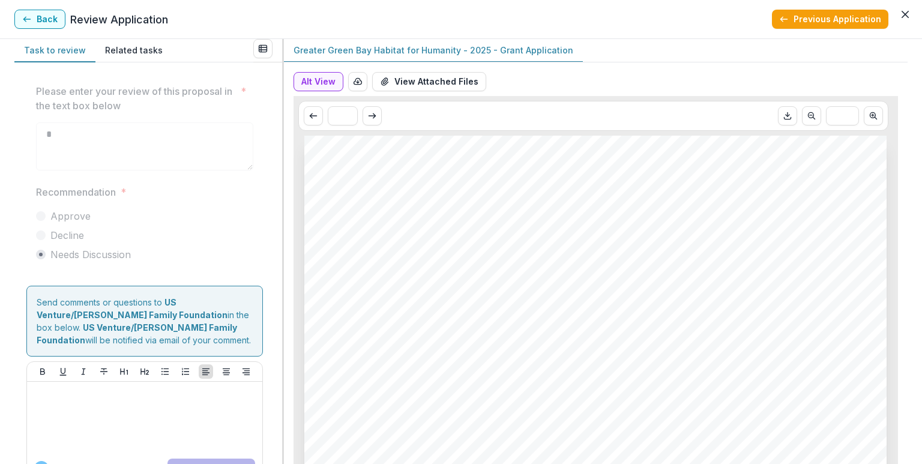
click at [811, 16] on button "Previous Application" at bounding box center [830, 19] width 116 height 19
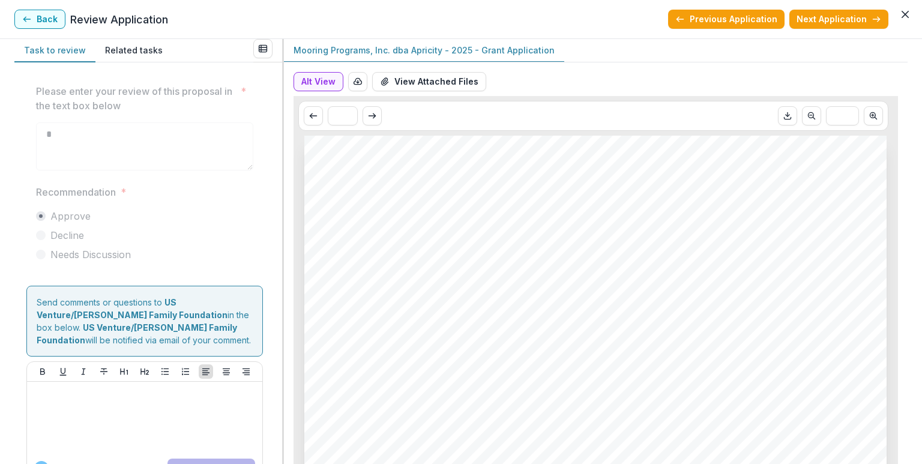
click at [811, 16] on button "Next Application" at bounding box center [838, 19] width 99 height 19
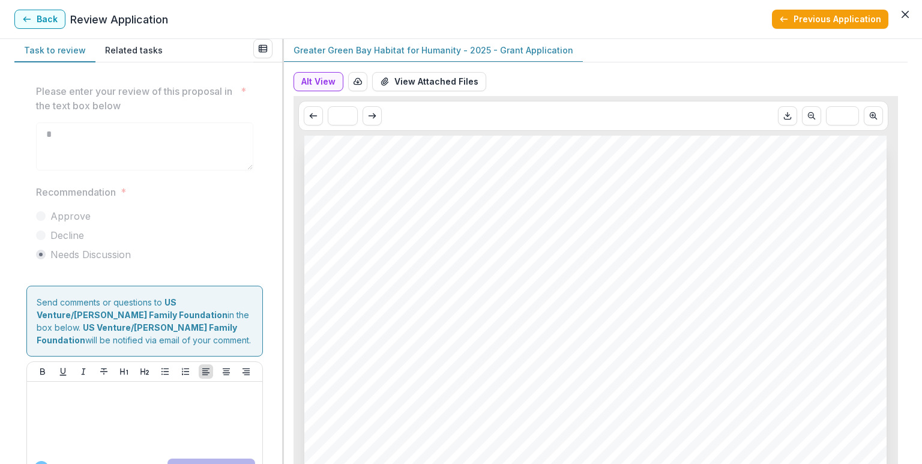
click at [811, 16] on button "Previous Application" at bounding box center [830, 19] width 116 height 19
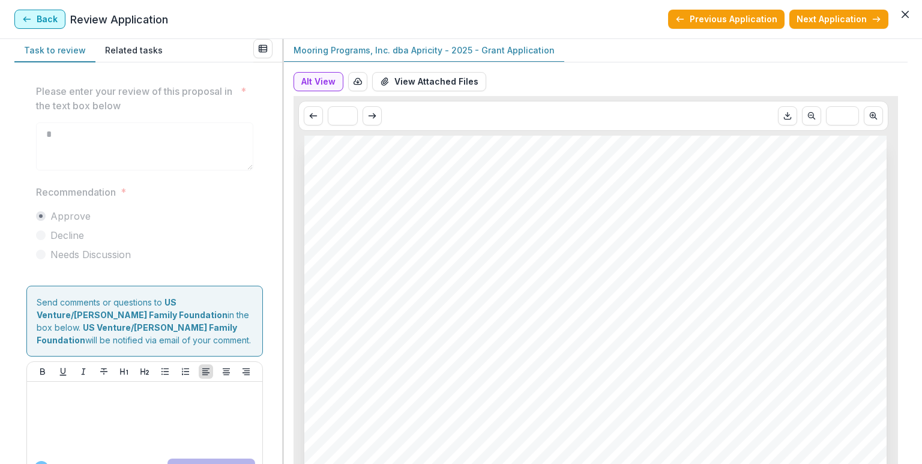
click at [24, 19] on polyline "button" at bounding box center [24, 19] width 2 height 5
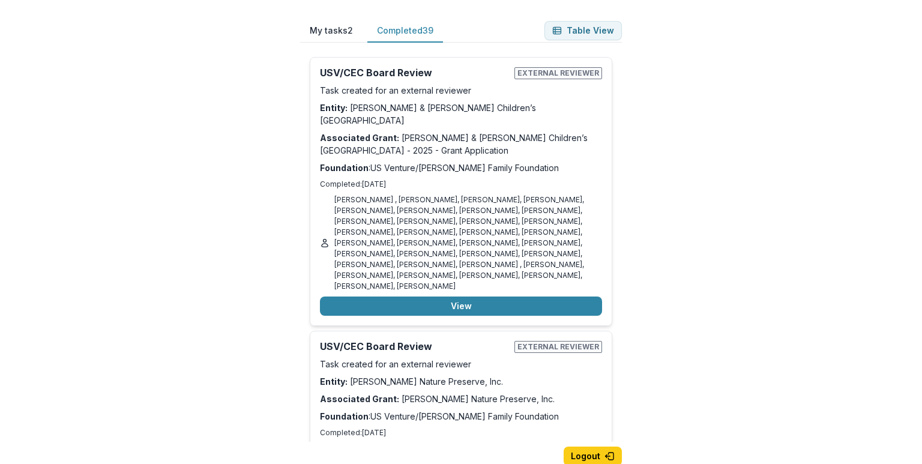
click at [320, 30] on button "My tasks 2" at bounding box center [331, 30] width 62 height 23
